Goal: Find specific page/section: Find specific page/section

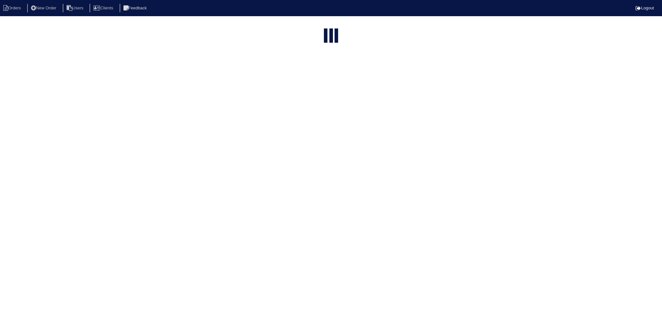
select select "15"
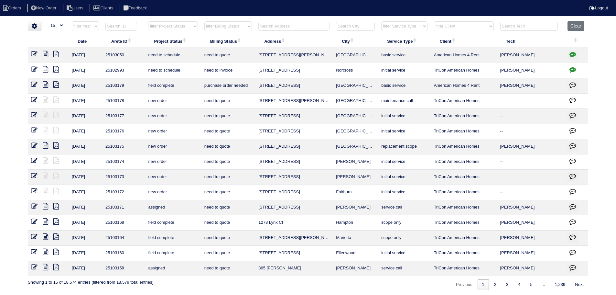
click at [291, 29] on input "text" at bounding box center [293, 26] width 71 height 9
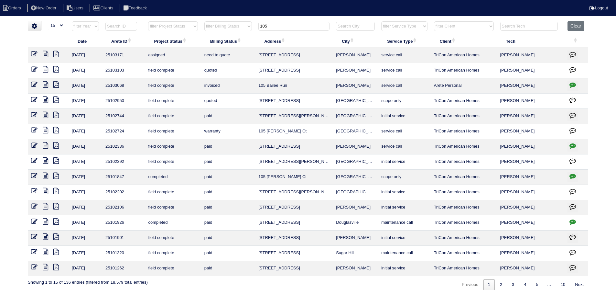
drag, startPoint x: 353, startPoint y: 86, endPoint x: 272, endPoint y: 87, distance: 81.1
click at [241, 86] on tr "8/22/25 25103068 field complete invoiced 105 Bailee Run Tyrone service call Are…" at bounding box center [308, 85] width 560 height 15
drag, startPoint x: 271, startPoint y: 87, endPoint x: 280, endPoint y: 90, distance: 9.8
click at [280, 90] on td "105 Bailee Run" at bounding box center [294, 85] width 78 height 15
drag, startPoint x: 354, startPoint y: 87, endPoint x: 253, endPoint y: 86, distance: 100.5
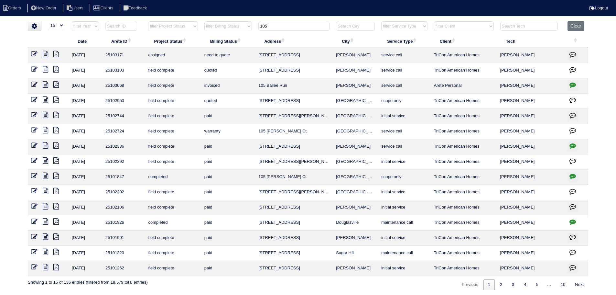
click at [233, 86] on tr "8/22/25 25103068 field complete invoiced 105 Bailee Run Tyrone service call Are…" at bounding box center [308, 85] width 560 height 15
copy tr "105 Bailee Run Tyrone"
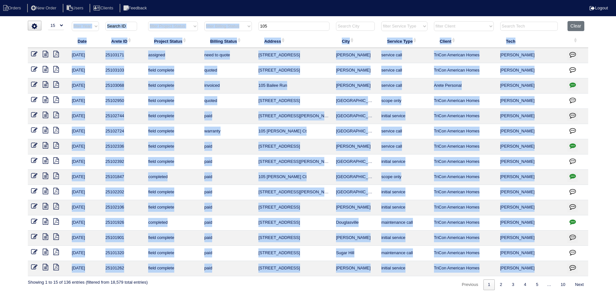
drag, startPoint x: 288, startPoint y: 20, endPoint x: 271, endPoint y: 23, distance: 17.4
click at [271, 23] on html "Orders New Order Users Clients Feedback Logout Orders New Order Users Clients M…" at bounding box center [308, 148] width 616 height 296
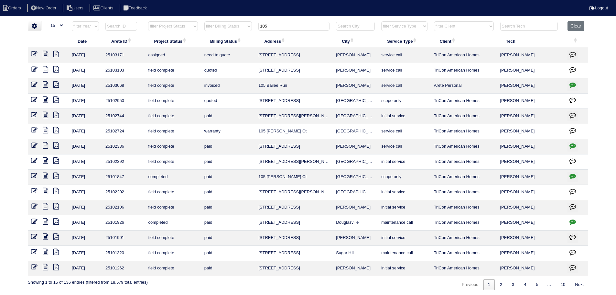
drag, startPoint x: 274, startPoint y: 28, endPoint x: 241, endPoint y: 26, distance: 33.4
click at [241, 26] on tr "filter Year -- Any Year -- 2025 2024 2023 2022 2021 2020 2019 filter Project St…" at bounding box center [308, 27] width 560 height 13
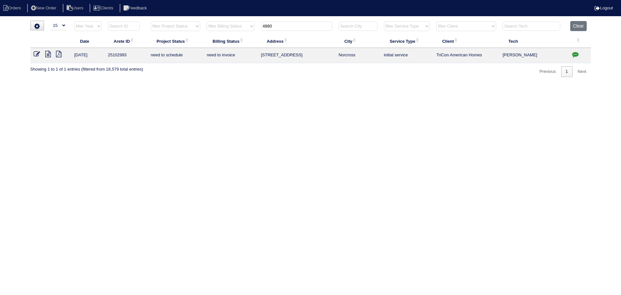
type input "4880"
click at [48, 57] on icon at bounding box center [47, 54] width 5 height 6
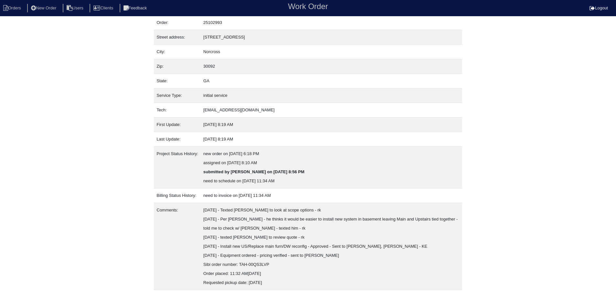
scroll to position [37, 0]
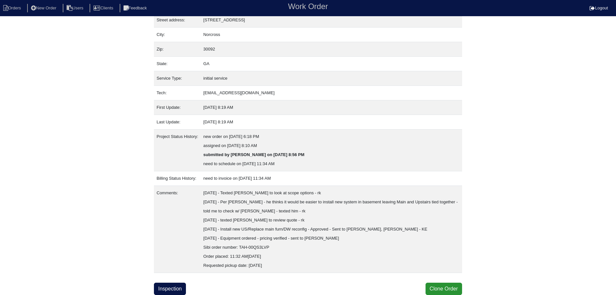
click at [169, 282] on div "Property: N/A Order: 25102993 Street address: [STREET_ADDRESS] City: [GEOGRAPHI…" at bounding box center [308, 139] width 308 height 311
click at [168, 285] on link "Inspection" at bounding box center [170, 288] width 32 height 12
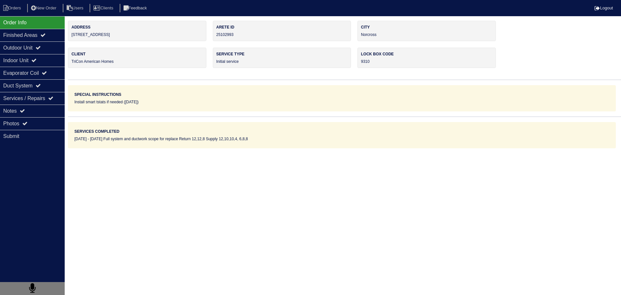
click at [42, 118] on div "Photos" at bounding box center [32, 123] width 65 height 13
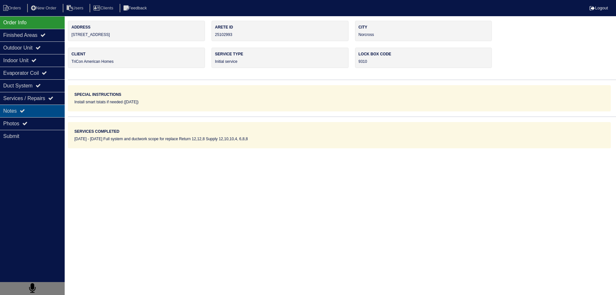
click at [44, 112] on div "Notes" at bounding box center [32, 110] width 65 height 13
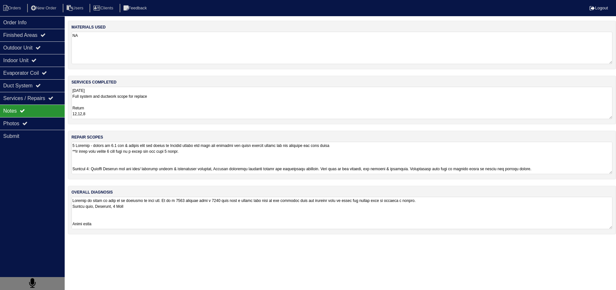
click at [119, 155] on textarea at bounding box center [341, 158] width 541 height 32
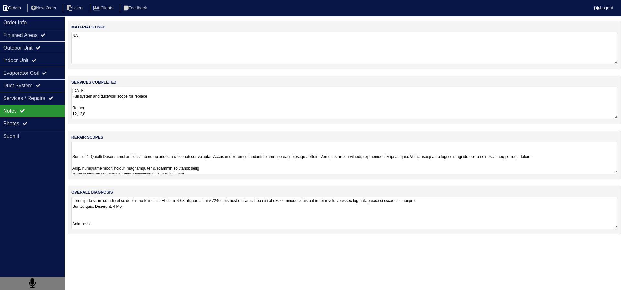
click at [8, 7] on icon at bounding box center [5, 8] width 5 height 6
select select "15"
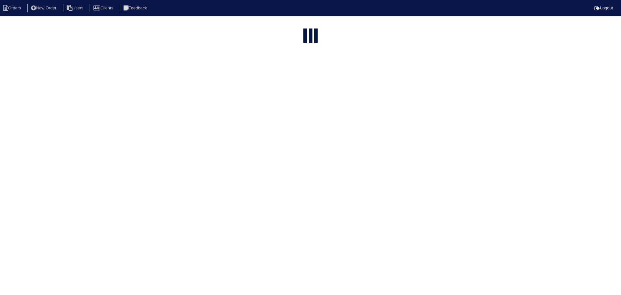
type input "4880"
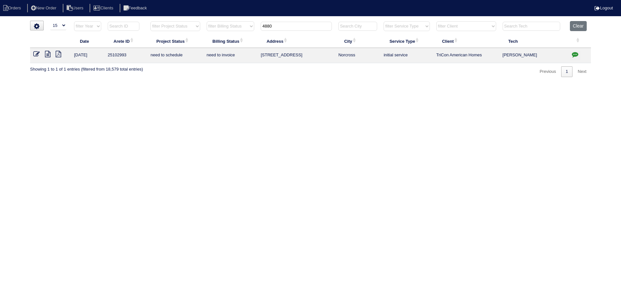
drag, startPoint x: 257, startPoint y: 50, endPoint x: 360, endPoint y: 56, distance: 103.3
click at [370, 56] on tr "8/29/25 25102993 need to schedule need to invoice 4880 Bankside Way Norcross in…" at bounding box center [310, 55] width 561 height 15
copy tr "4880 Bankside Way Norcross"
click at [580, 28] on button "Clear" at bounding box center [578, 26] width 16 height 10
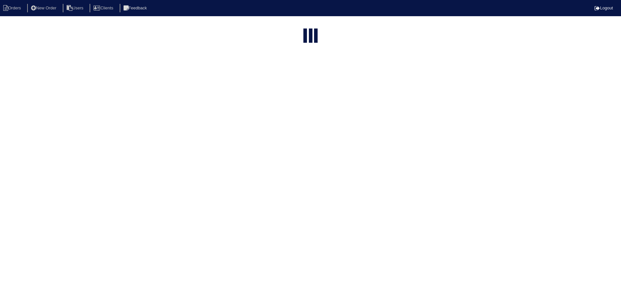
select select "15"
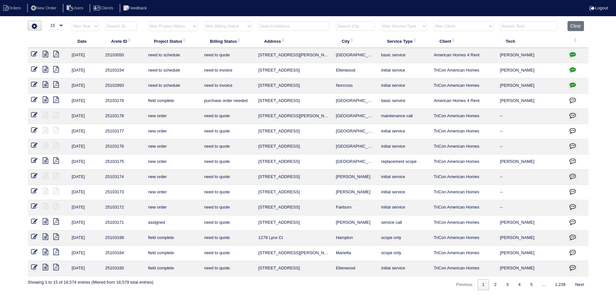
click at [298, 29] on input "text" at bounding box center [293, 26] width 71 height 9
click at [295, 32] on th at bounding box center [294, 27] width 78 height 13
click at [298, 26] on input "text" at bounding box center [293, 26] width 71 height 9
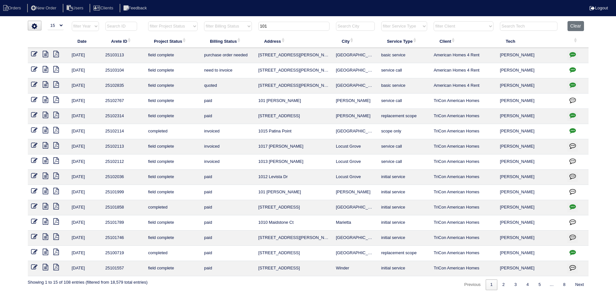
type input "101"
drag, startPoint x: 359, startPoint y: 56, endPoint x: 256, endPoint y: 54, distance: 103.8
click at [256, 54] on tr "8/22/25 25103113 field complete purchase order needed 101 Randy Way Dallas basi…" at bounding box center [308, 55] width 561 height 15
copy tr "101 Randy Way Dallas"
click at [45, 54] on icon at bounding box center [45, 54] width 5 height 6
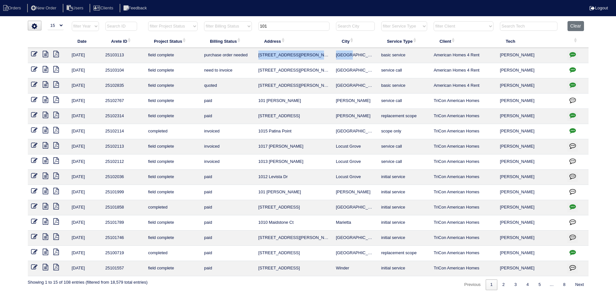
click at [47, 70] on icon at bounding box center [45, 69] width 5 height 6
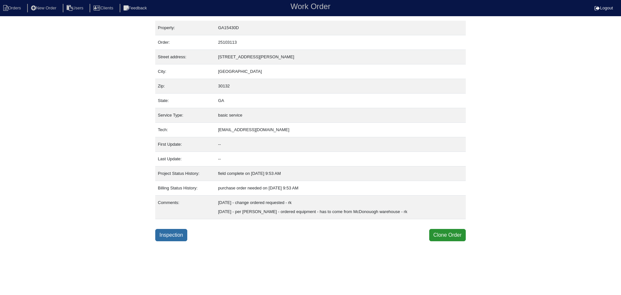
click at [182, 236] on link "Inspection" at bounding box center [171, 235] width 32 height 12
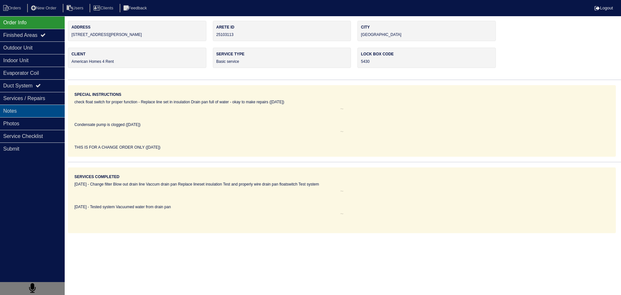
click at [57, 110] on div "Notes" at bounding box center [32, 110] width 65 height 13
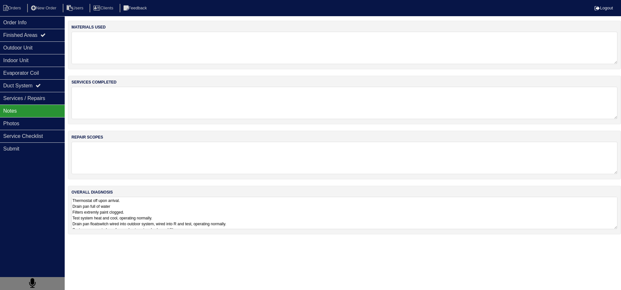
click at [129, 209] on textarea "Thermostat off upon arrival. Drain pan full of water Filters extremly paint clo…" at bounding box center [344, 213] width 546 height 32
click at [55, 126] on div "Photos" at bounding box center [32, 123] width 65 height 13
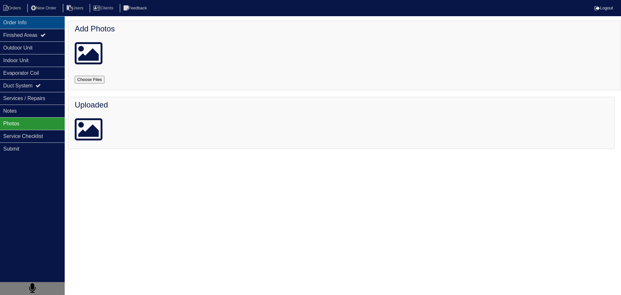
click at [37, 27] on div "Order Info" at bounding box center [32, 22] width 65 height 13
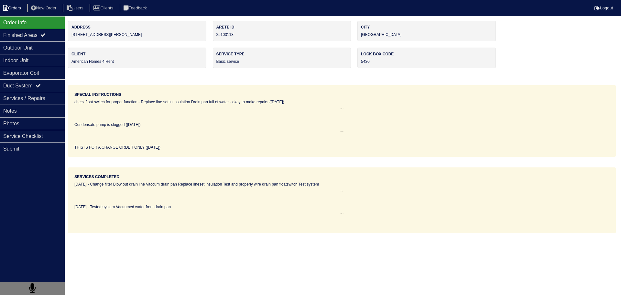
click at [20, 9] on li "Orders" at bounding box center [13, 8] width 26 height 9
select select "15"
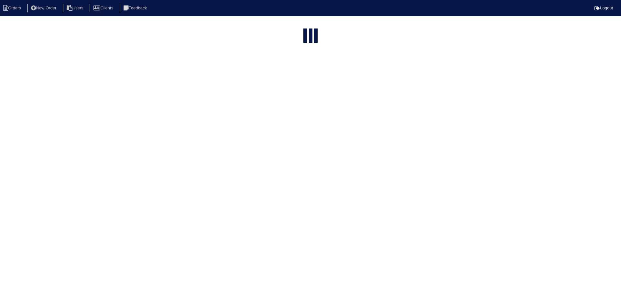
type input "101"
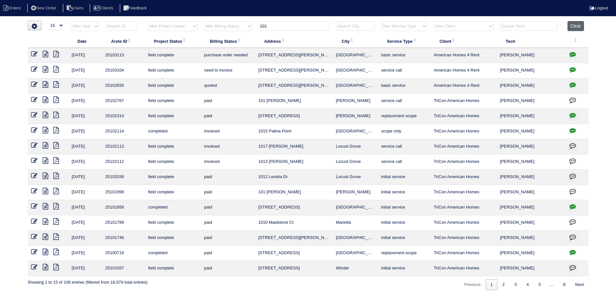
click at [578, 27] on button "Clear" at bounding box center [575, 26] width 16 height 10
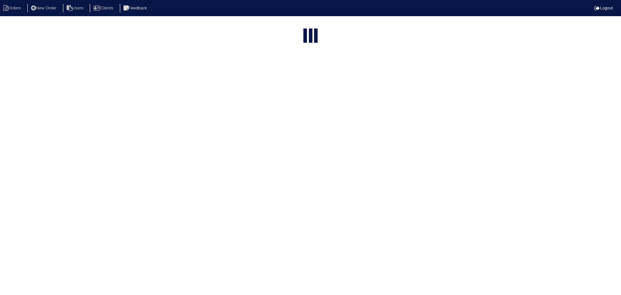
select select "15"
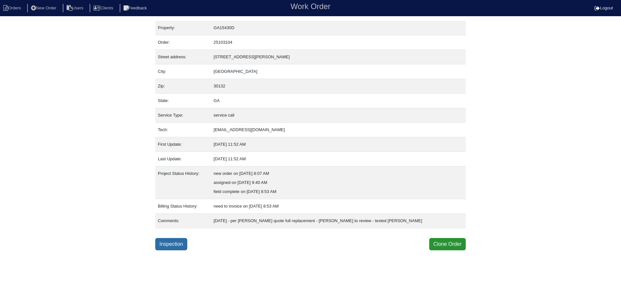
click at [170, 242] on link "Inspection" at bounding box center [171, 244] width 32 height 12
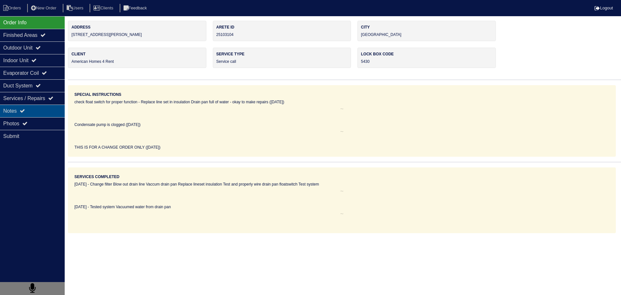
click at [58, 115] on div "Notes" at bounding box center [32, 110] width 65 height 13
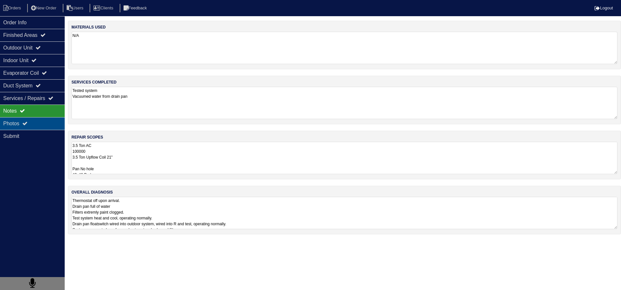
click at [48, 119] on div "Photos" at bounding box center [32, 123] width 65 height 13
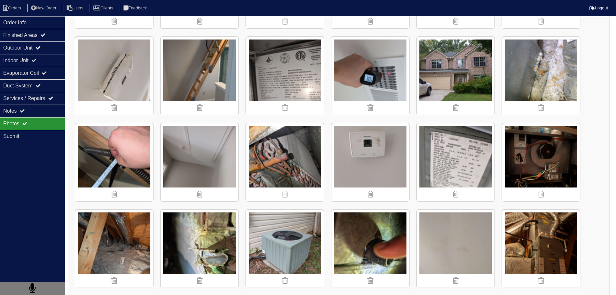
scroll to position [153, 0]
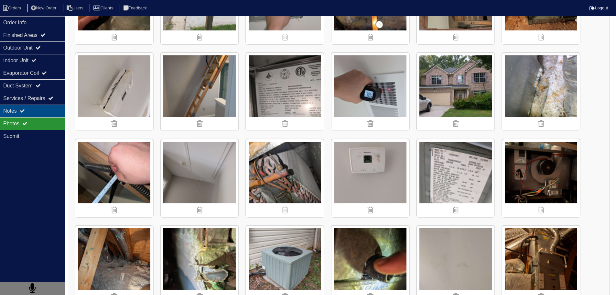
click at [40, 107] on div "Notes" at bounding box center [32, 110] width 65 height 13
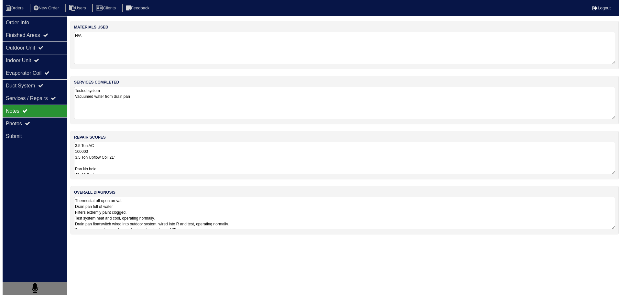
scroll to position [0, 0]
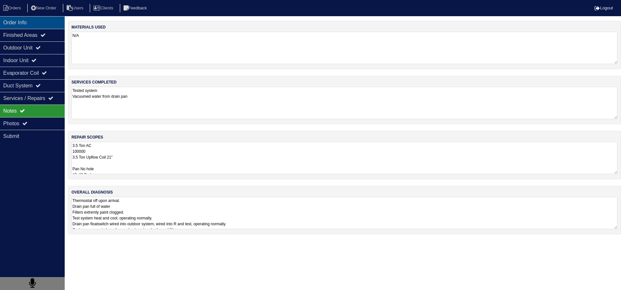
click at [20, 22] on div "Order Info" at bounding box center [32, 22] width 65 height 13
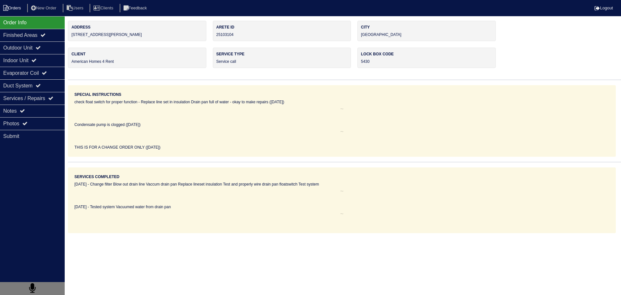
click at [16, 5] on li "Orders" at bounding box center [13, 8] width 26 height 9
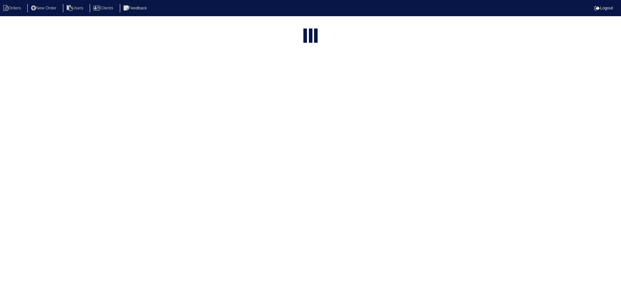
select select "15"
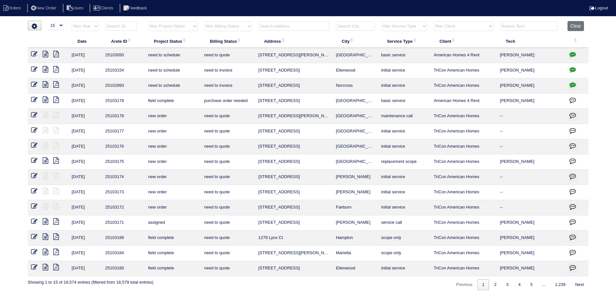
click at [306, 26] on input "text" at bounding box center [293, 26] width 71 height 9
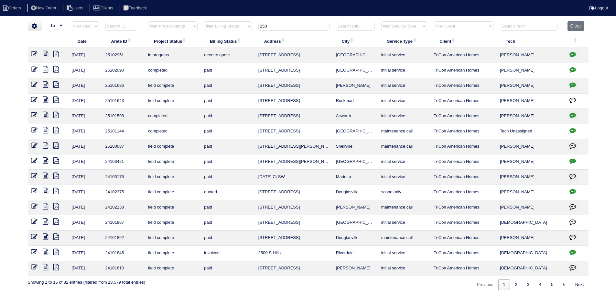
drag, startPoint x: 279, startPoint y: 25, endPoint x: 228, endPoint y: 17, distance: 52.3
click at [228, 17] on html "Orders New Order Users Clients Feedback Logout Orders New Order Users Clients M…" at bounding box center [308, 148] width 616 height 296
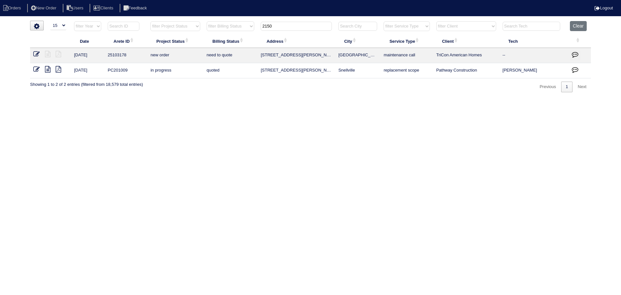
type input "2150"
